Goal: Task Accomplishment & Management: Manage account settings

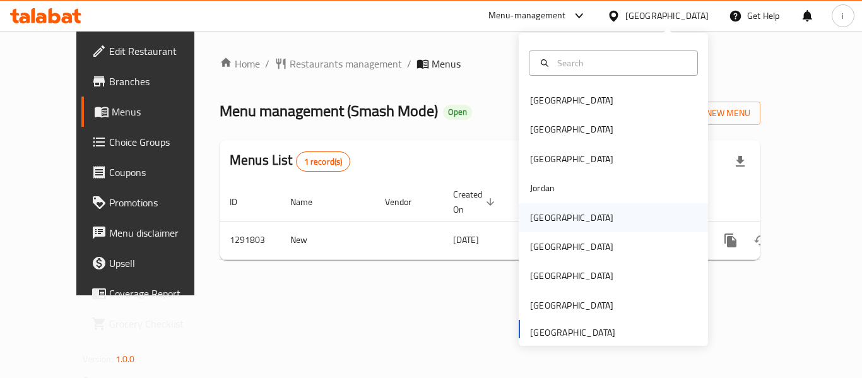
click at [536, 217] on div "[GEOGRAPHIC_DATA]" at bounding box center [571, 218] width 83 height 14
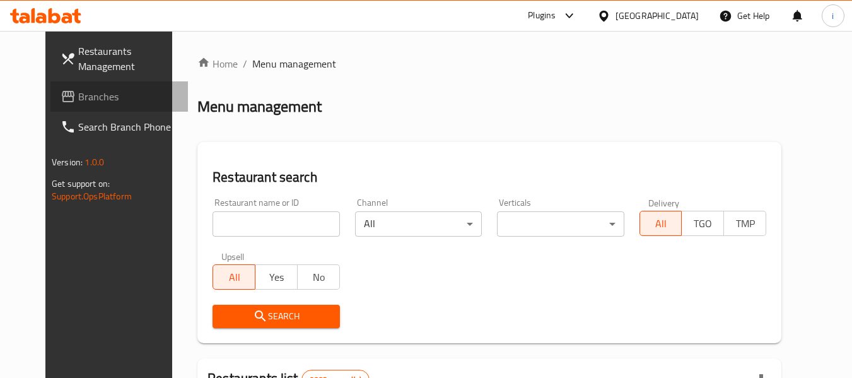
click at [78, 98] on span "Branches" at bounding box center [128, 96] width 100 height 15
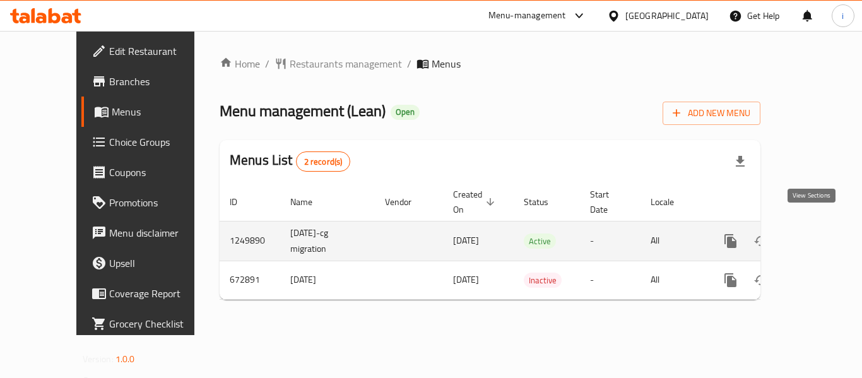
click at [814, 233] on icon "enhanced table" at bounding box center [821, 240] width 15 height 15
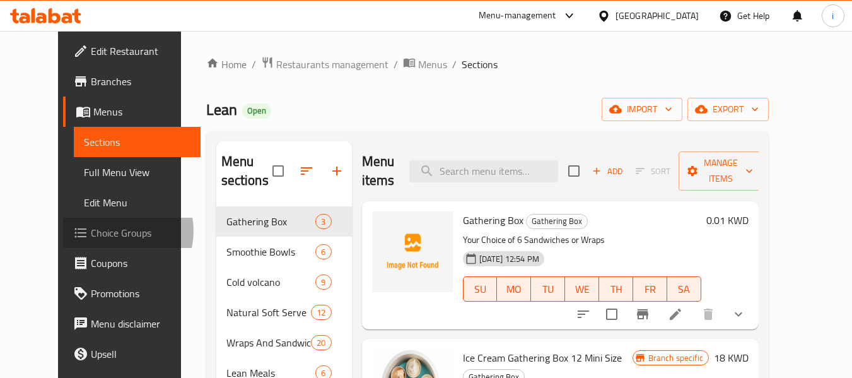
click at [91, 231] on span "Choice Groups" at bounding box center [141, 232] width 100 height 15
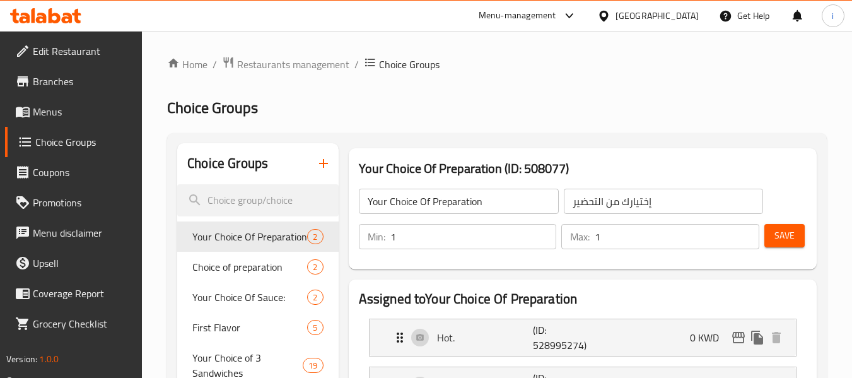
scroll to position [63, 0]
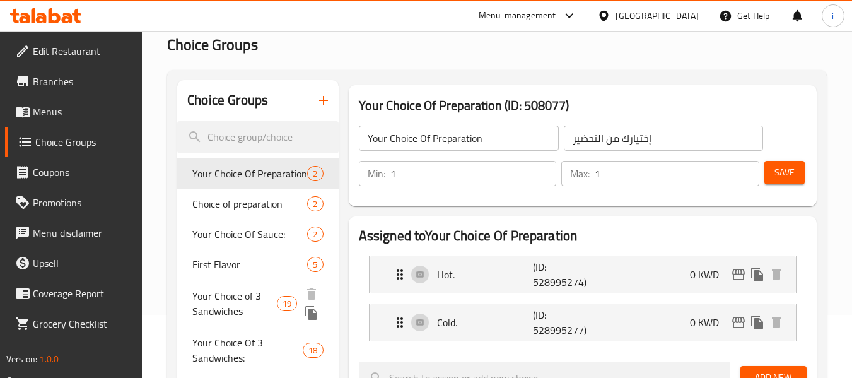
click at [239, 306] on span "Your Choice of 3 Sandwiches" at bounding box center [234, 303] width 85 height 30
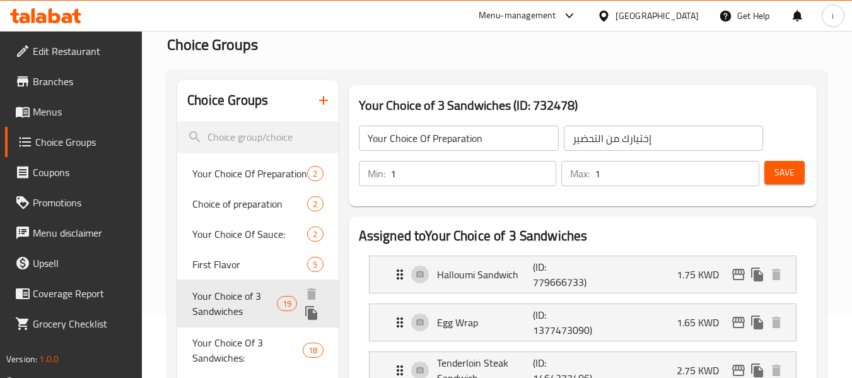
type input "Your Choice of 3 Sandwiches"
type input "اختيارك من 3 السندويشات"
type input "3"
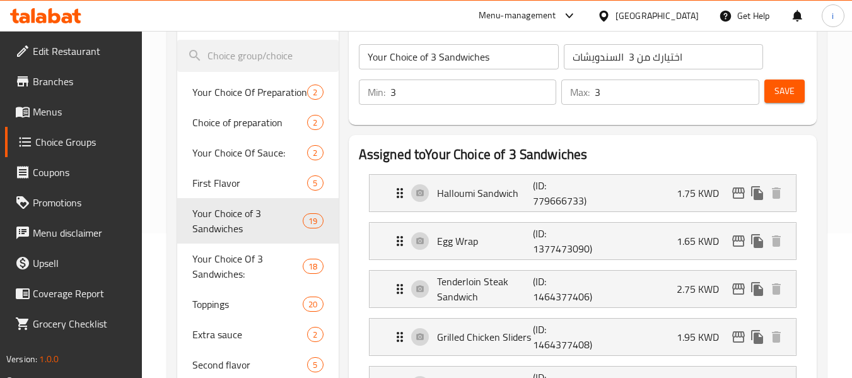
scroll to position [126, 0]
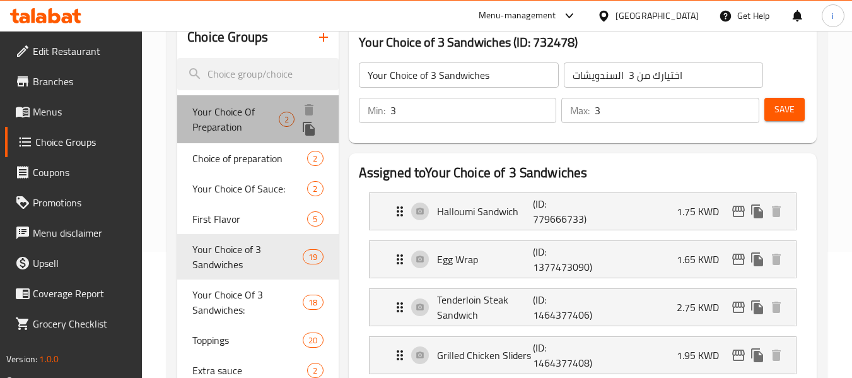
click at [220, 114] on span "Your Choice Of Preparation" at bounding box center [235, 119] width 86 height 30
type input "Your Choice Of Preparation"
type input "إختيارك من التحضير"
type input "1"
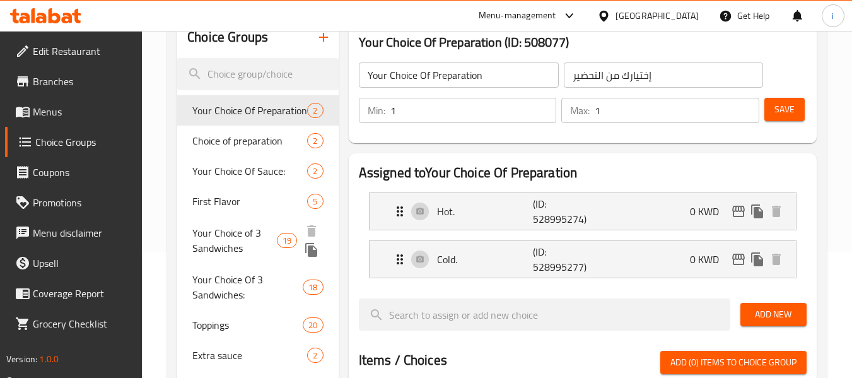
click at [213, 242] on span "Your Choice of 3 Sandwiches" at bounding box center [234, 240] width 85 height 30
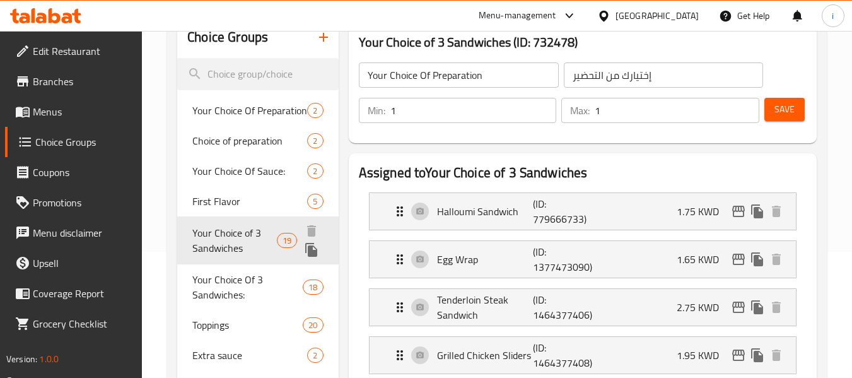
type input "Your Choice of 3 Sandwiches"
type input "اختيارك من 3 السندويشات"
type input "3"
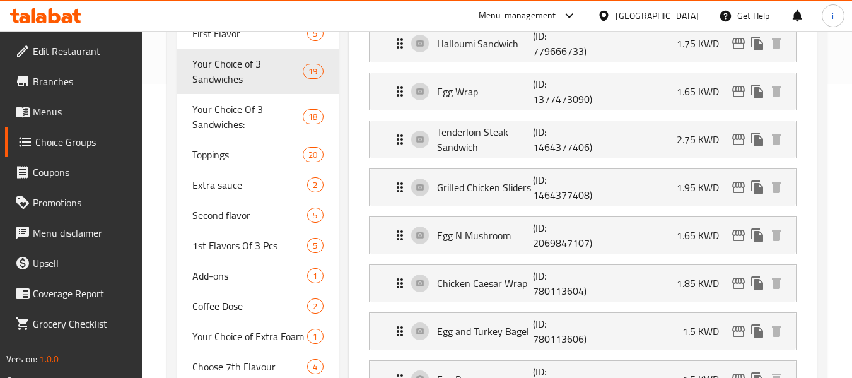
scroll to position [189, 0]
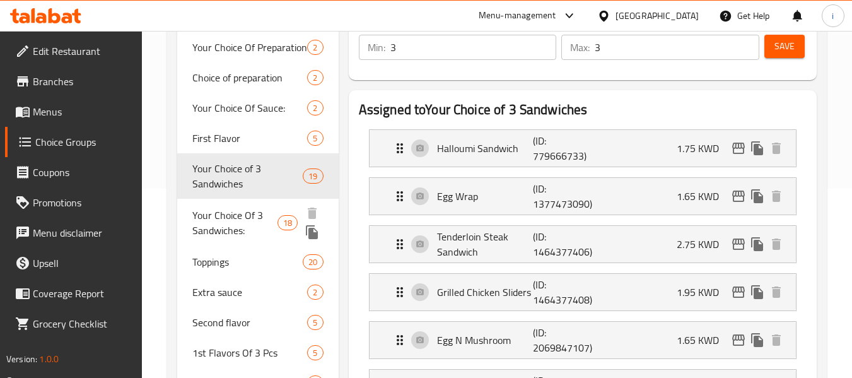
click at [213, 221] on span "Your Choice Of 3 Sandwiches:" at bounding box center [234, 223] width 85 height 30
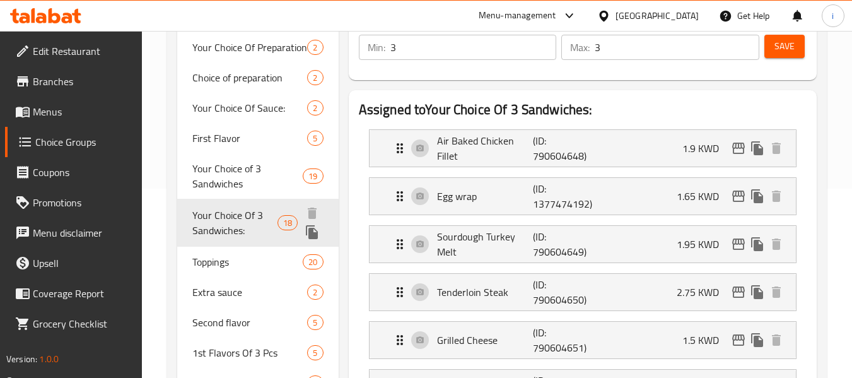
type input "Your Choice Of 3 Sandwiches:"
type input "اختيارك من 3 ساندويتشات:"
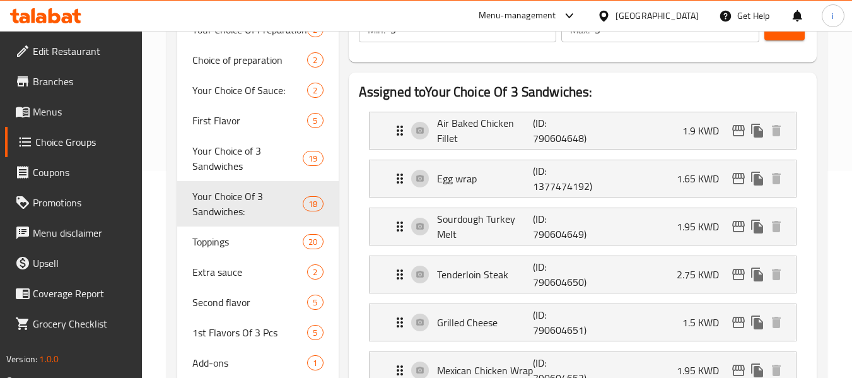
scroll to position [126, 0]
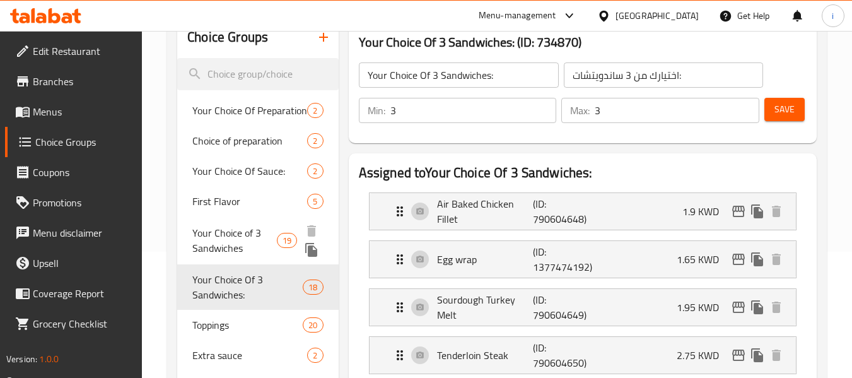
click at [217, 241] on span "Your Choice of 3 Sandwiches" at bounding box center [234, 240] width 85 height 30
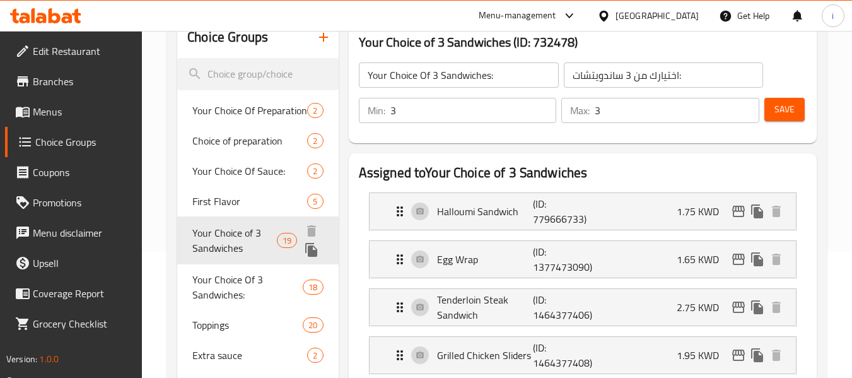
type input "Your Choice of 3 Sandwiches"
type input "اختيارك من 3 السندويشات"
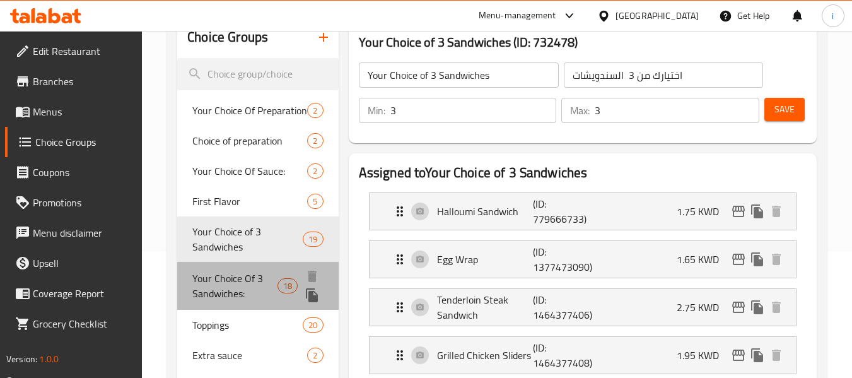
click at [213, 283] on span "Your Choice Of 3 Sandwiches:" at bounding box center [234, 286] width 85 height 30
type input "Your Choice Of 3 Sandwiches:"
type input "اختيارك من 3 ساندويتشات:"
